Goal: Navigation & Orientation: Find specific page/section

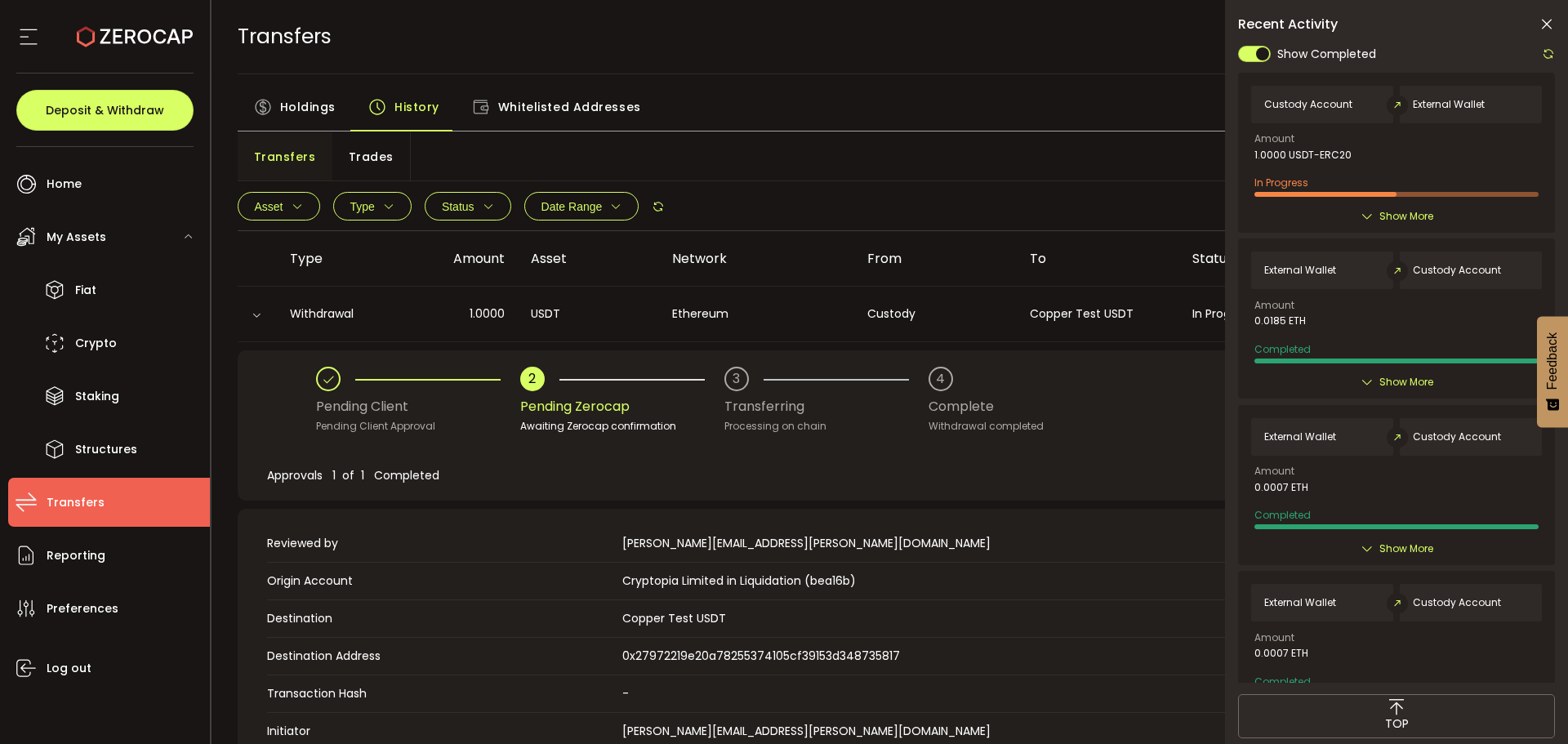
click at [321, 107] on span "Holdings" at bounding box center [308, 107] width 56 height 33
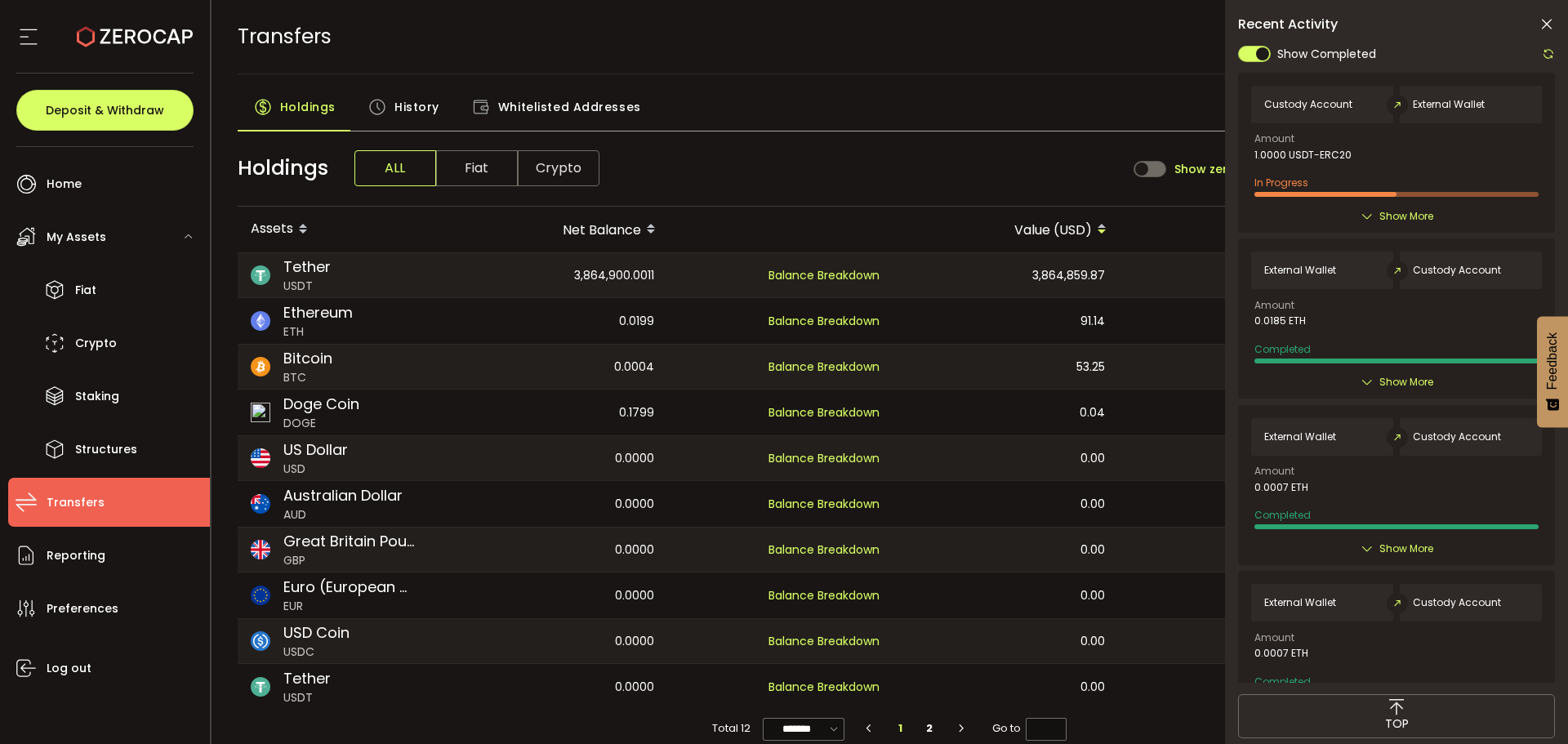
click at [407, 110] on span "History" at bounding box center [417, 107] width 45 height 33
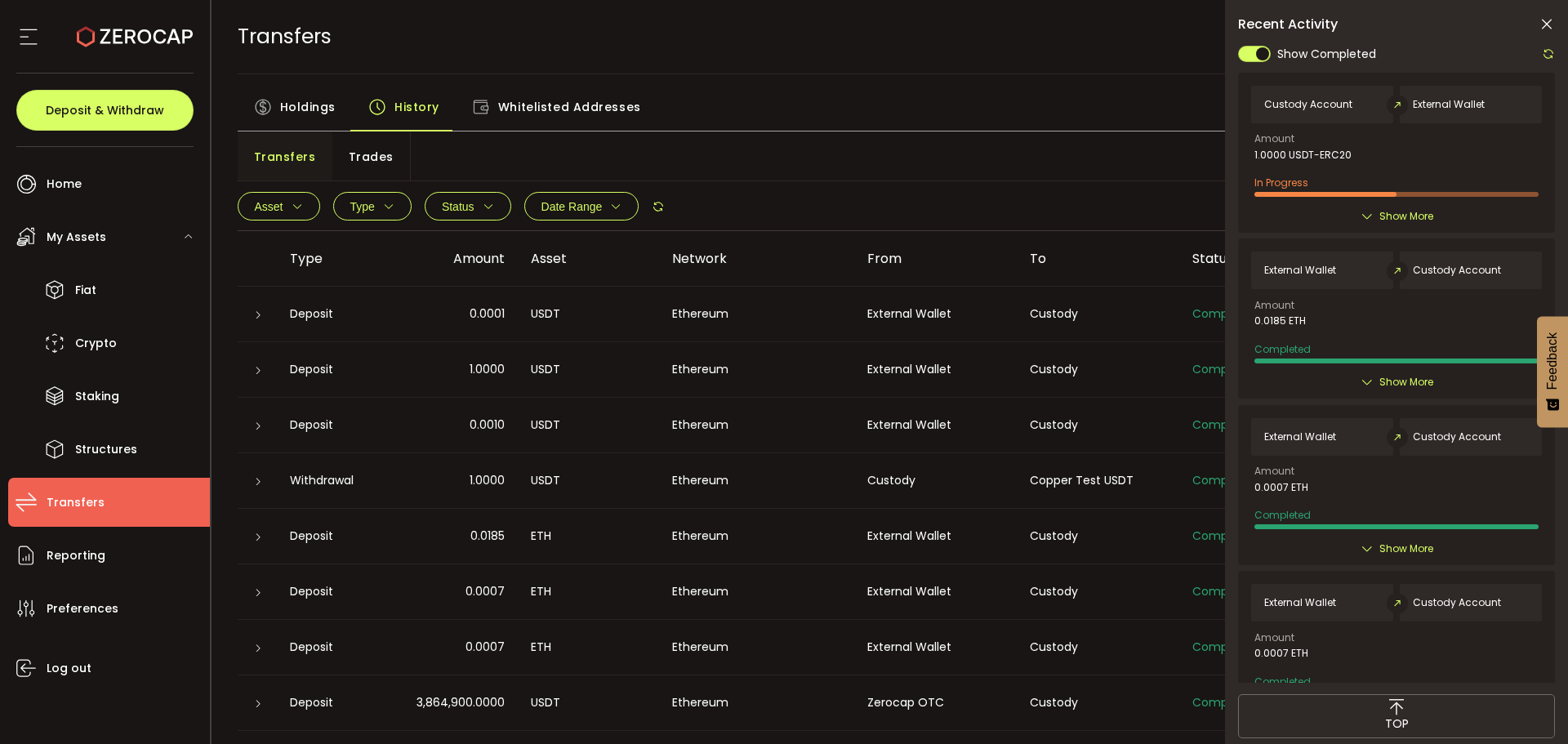
click at [1348, 214] on div "Show More" at bounding box center [1396, 216] width 291 height 16
click at [1354, 211] on div "Show More" at bounding box center [1396, 216] width 291 height 16
click at [1385, 217] on span "Show More" at bounding box center [1406, 216] width 54 height 16
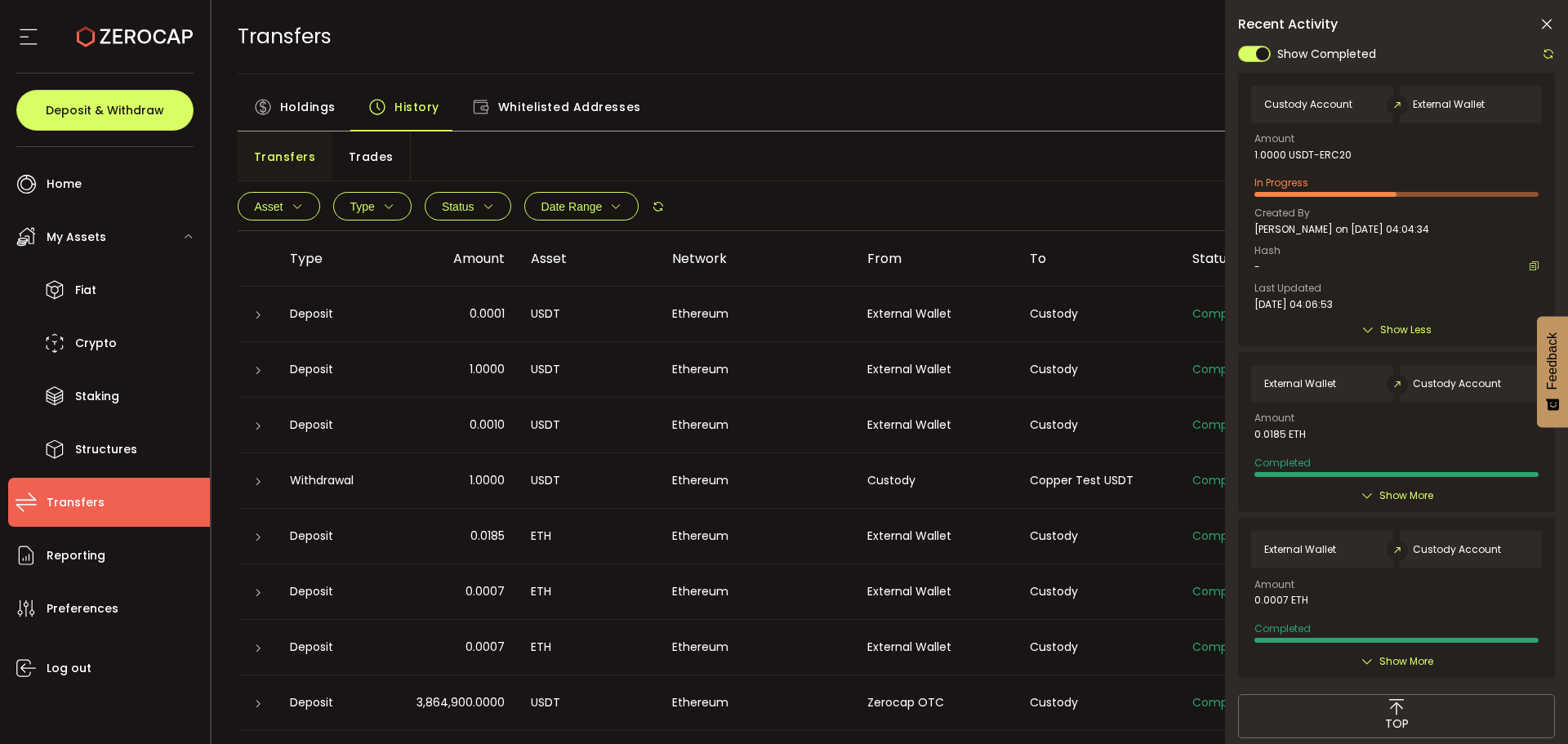
click at [1367, 326] on icon at bounding box center [1367, 330] width 13 height 13
click at [61, 506] on span "Transfers" at bounding box center [76, 502] width 58 height 24
click at [307, 95] on span "Holdings" at bounding box center [308, 107] width 56 height 33
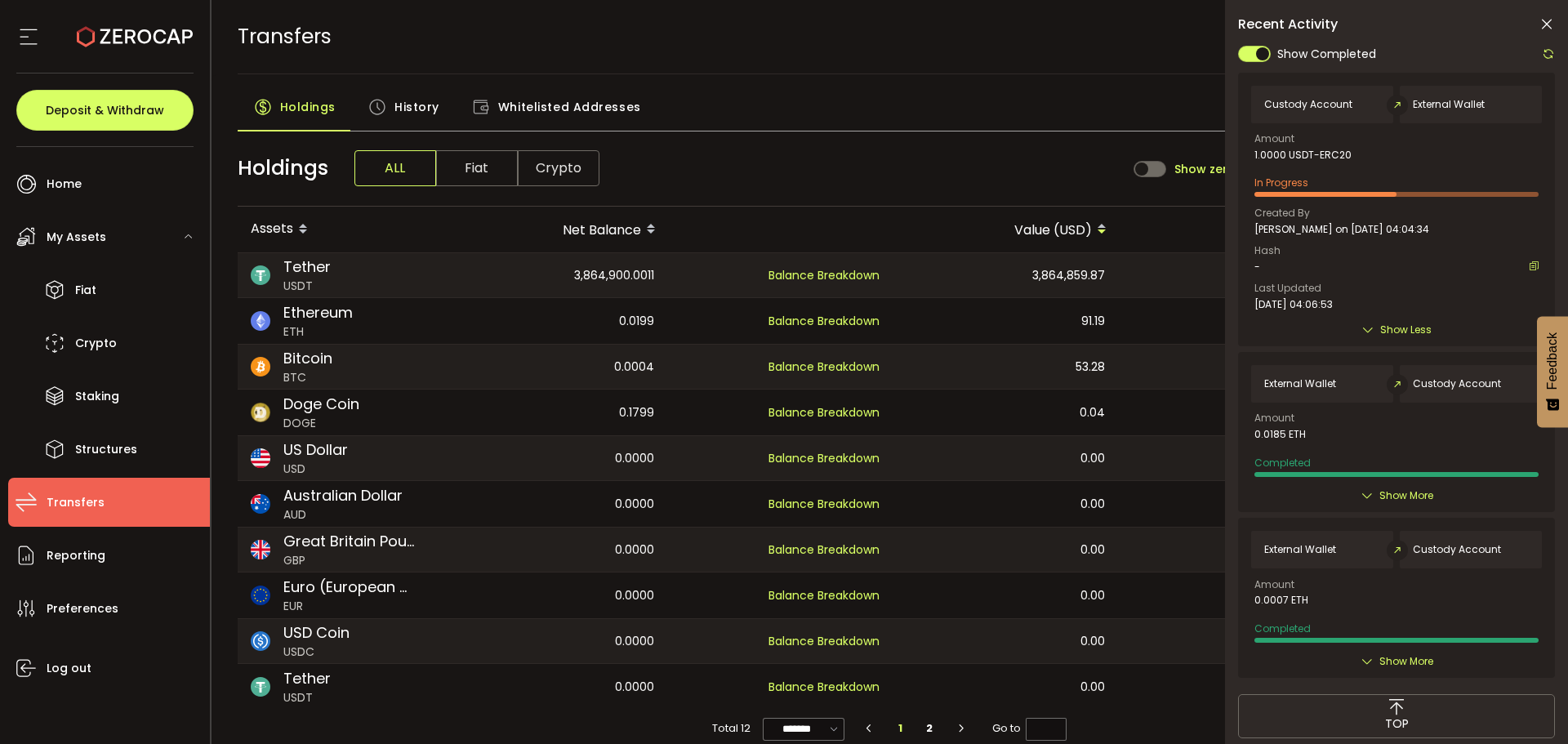
click at [1552, 21] on icon at bounding box center [1547, 25] width 16 height 16
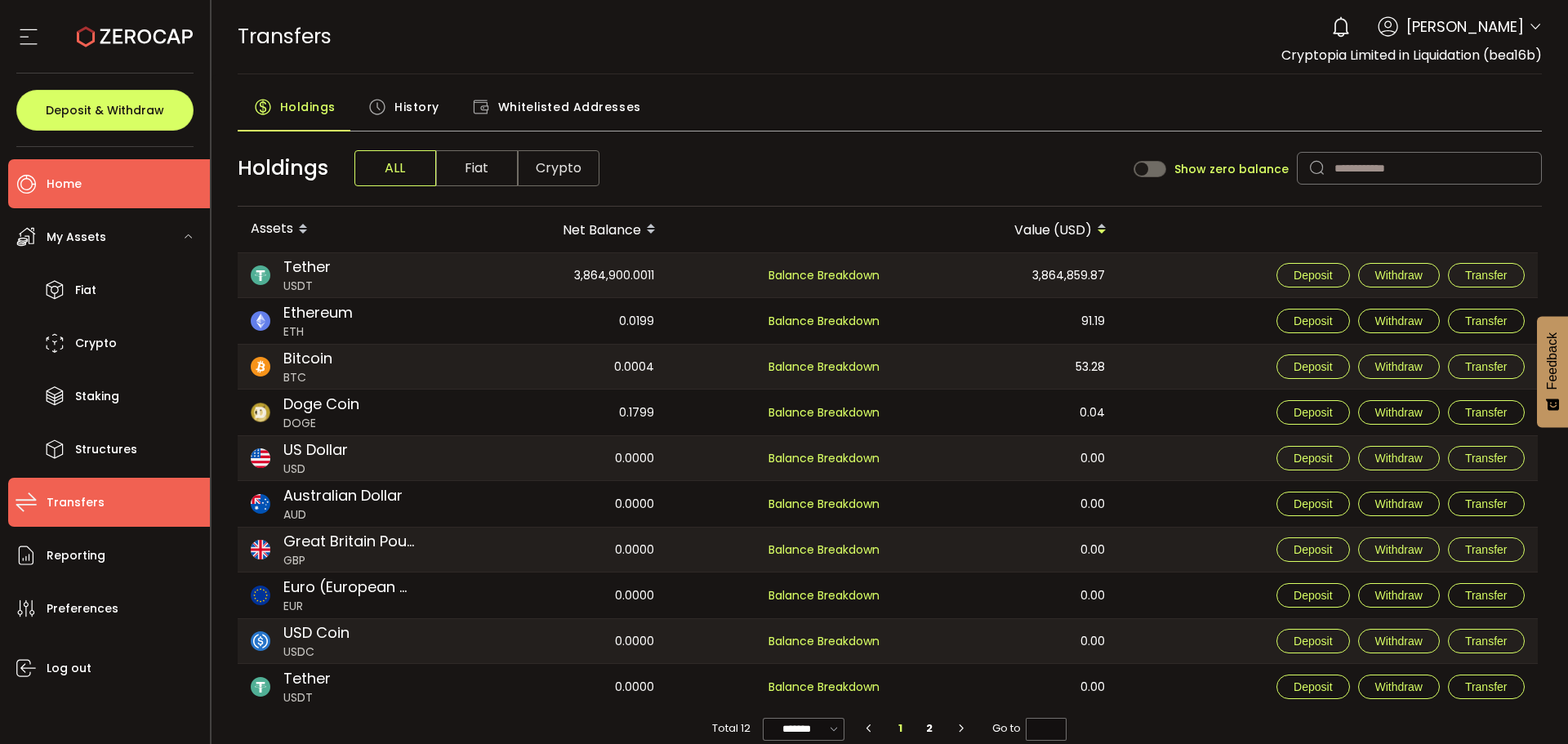
click at [74, 180] on span "Home" at bounding box center [64, 184] width 35 height 24
